Goal: Task Accomplishment & Management: Manage account settings

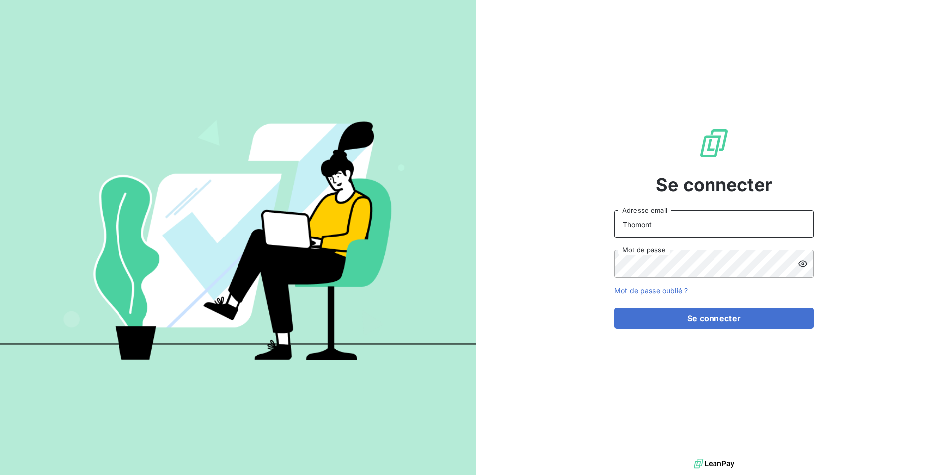
click at [664, 228] on input "Thomont" at bounding box center [714, 224] width 199 height 28
type input "[PERSON_NAME][EMAIL_ADDRESS][DOMAIN_NAME]"
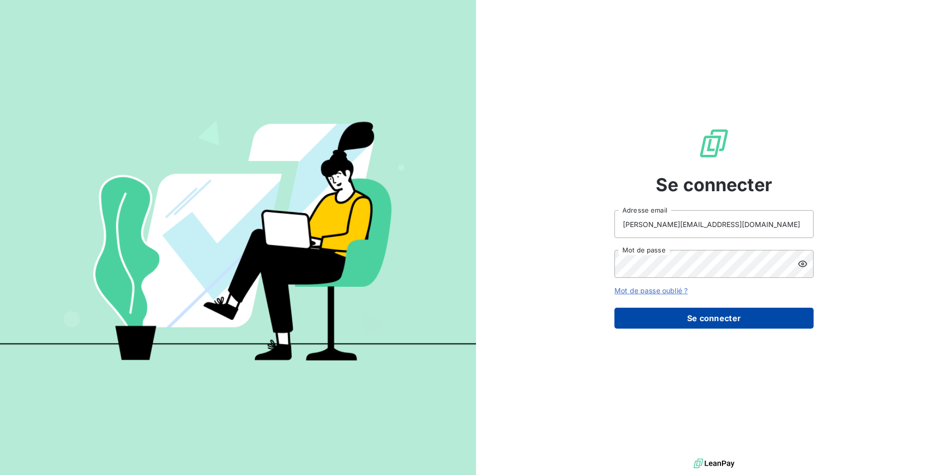
click at [691, 313] on button "Se connecter" at bounding box center [714, 318] width 199 height 21
